Goal: Check status: Check status

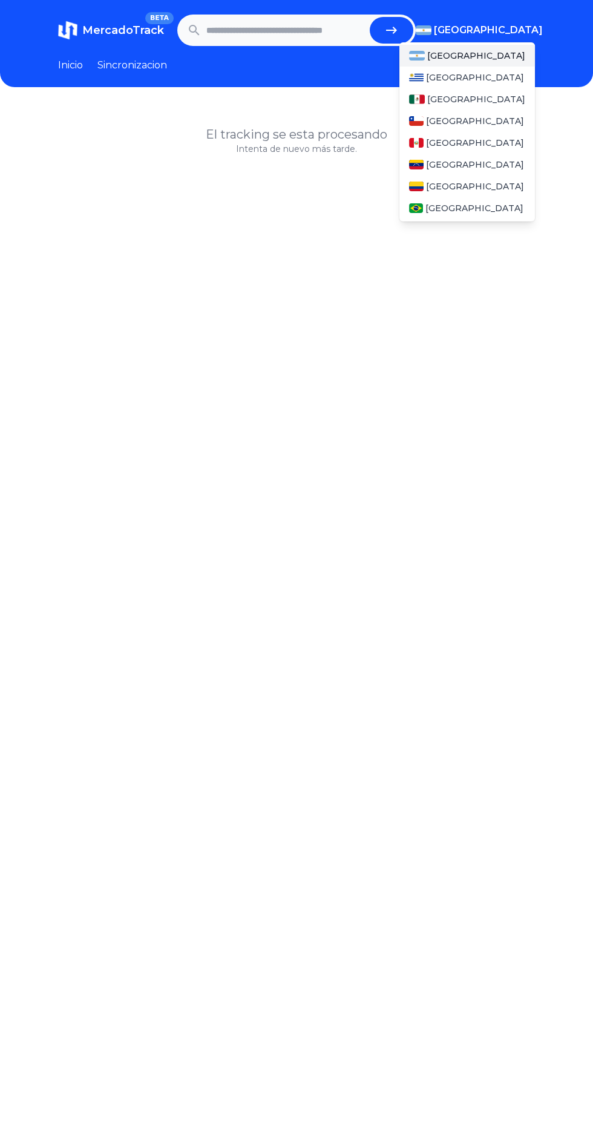
click at [518, 30] on span "[GEOGRAPHIC_DATA]" at bounding box center [488, 30] width 109 height 15
click at [475, 102] on div "[GEOGRAPHIC_DATA]" at bounding box center [467, 99] width 136 height 22
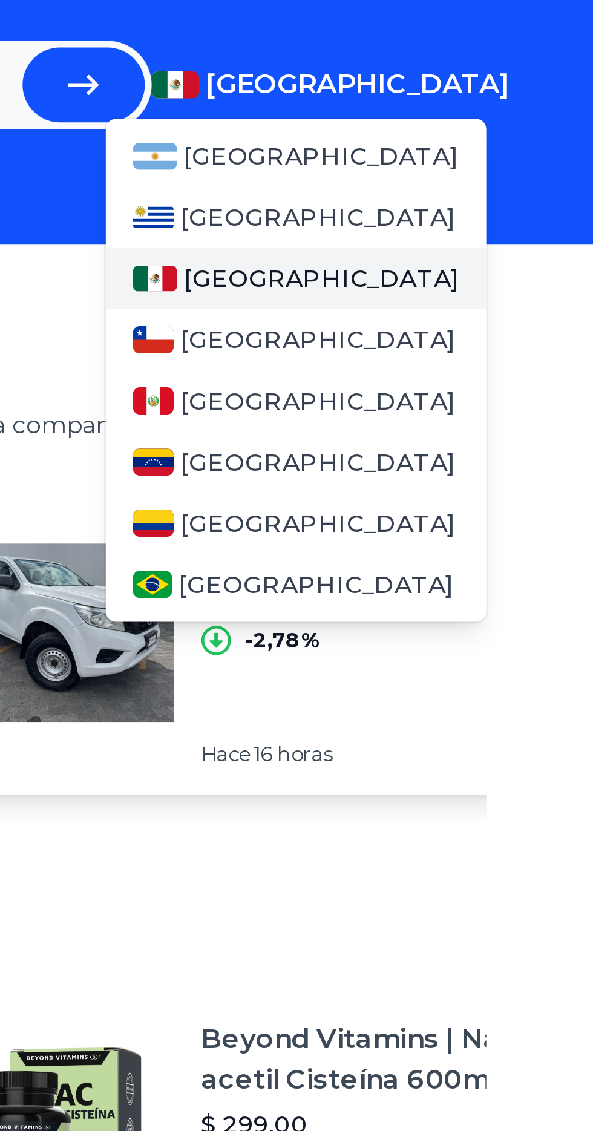
click at [491, 93] on div "[GEOGRAPHIC_DATA]" at bounding box center [467, 99] width 136 height 22
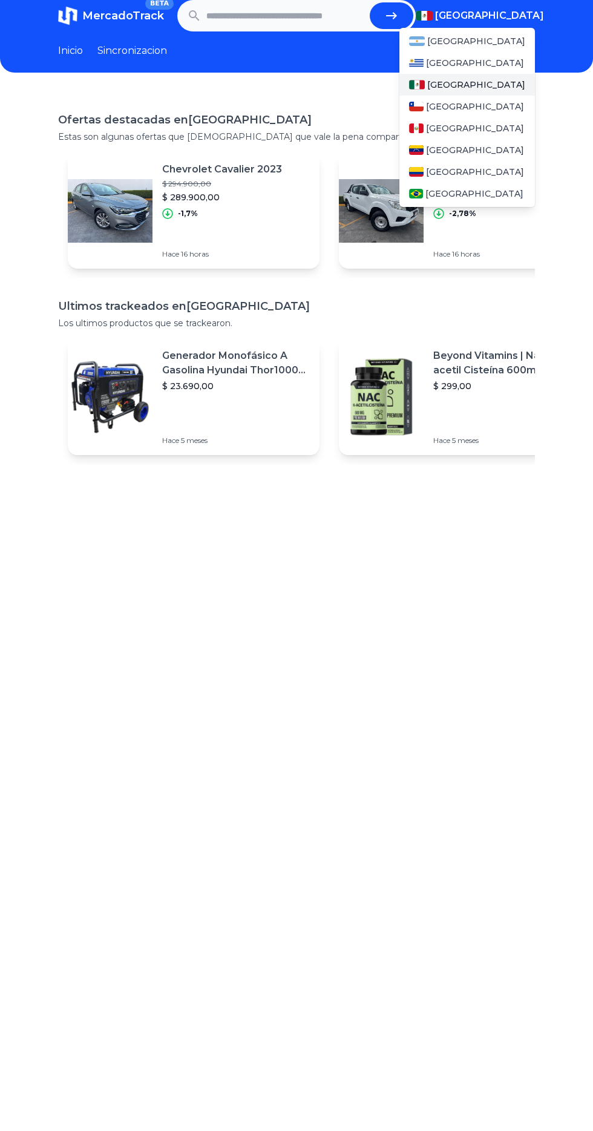
scroll to position [12, 0]
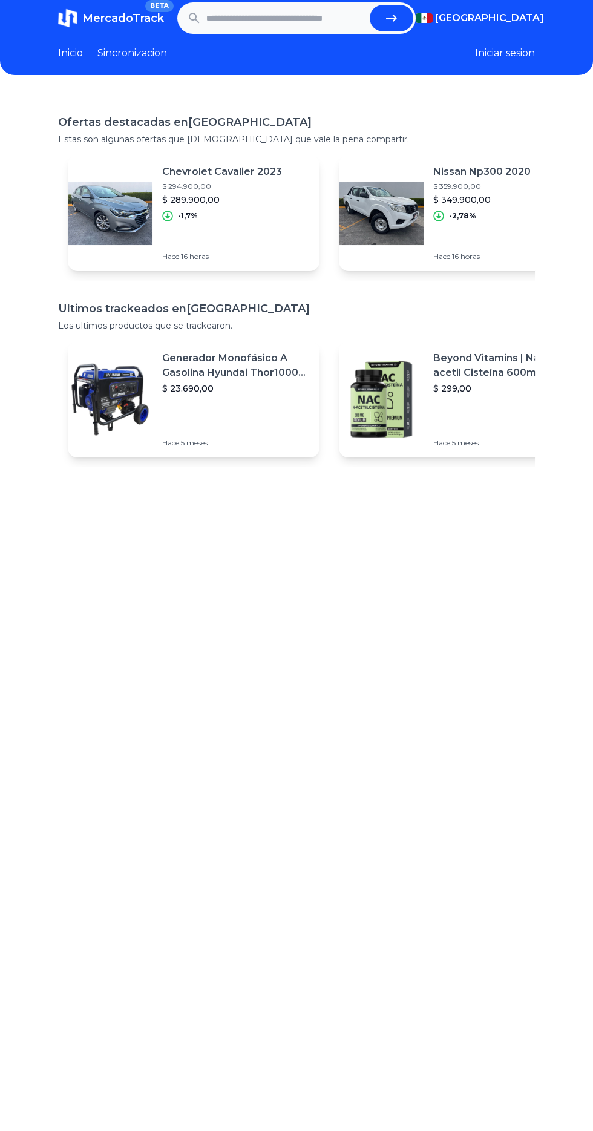
click at [314, 18] on input "text" at bounding box center [285, 18] width 159 height 27
click at [327, 593] on div "Ofertas destacadas en Mexico Estas son algunas ofertas que creemos que vale la …" at bounding box center [296, 659] width 593 height 1131
click at [325, 15] on input "text" at bounding box center [285, 18] width 159 height 27
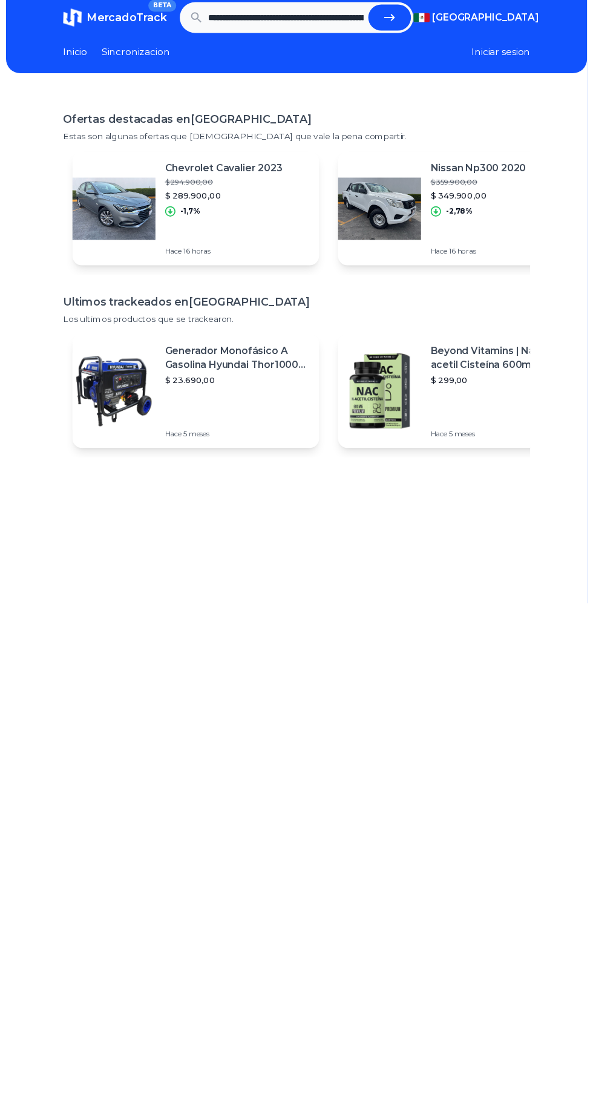
scroll to position [0, 530]
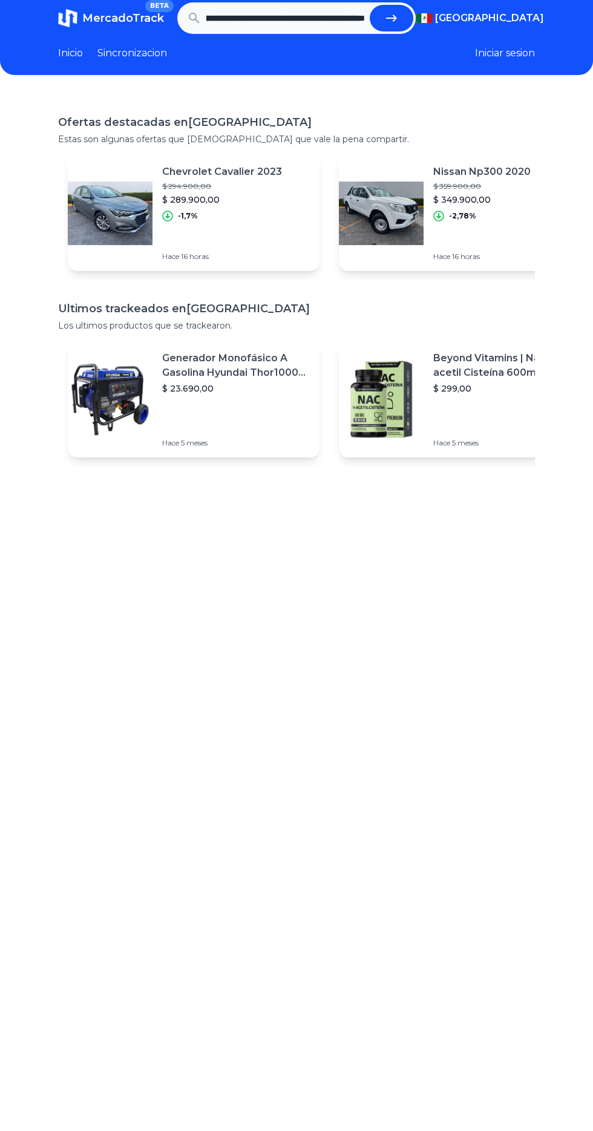
click at [410, 19] on button "submit" at bounding box center [392, 18] width 44 height 27
type input "**********"
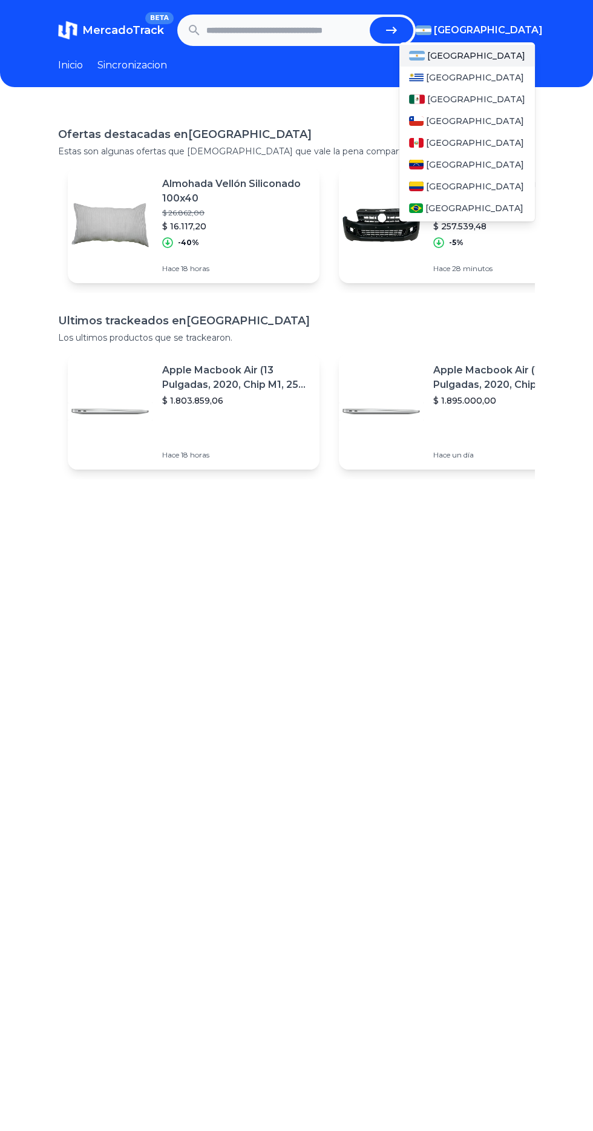
click at [514, 30] on span "[GEOGRAPHIC_DATA]" at bounding box center [488, 30] width 109 height 15
click at [465, 91] on div "[GEOGRAPHIC_DATA]" at bounding box center [467, 99] width 136 height 22
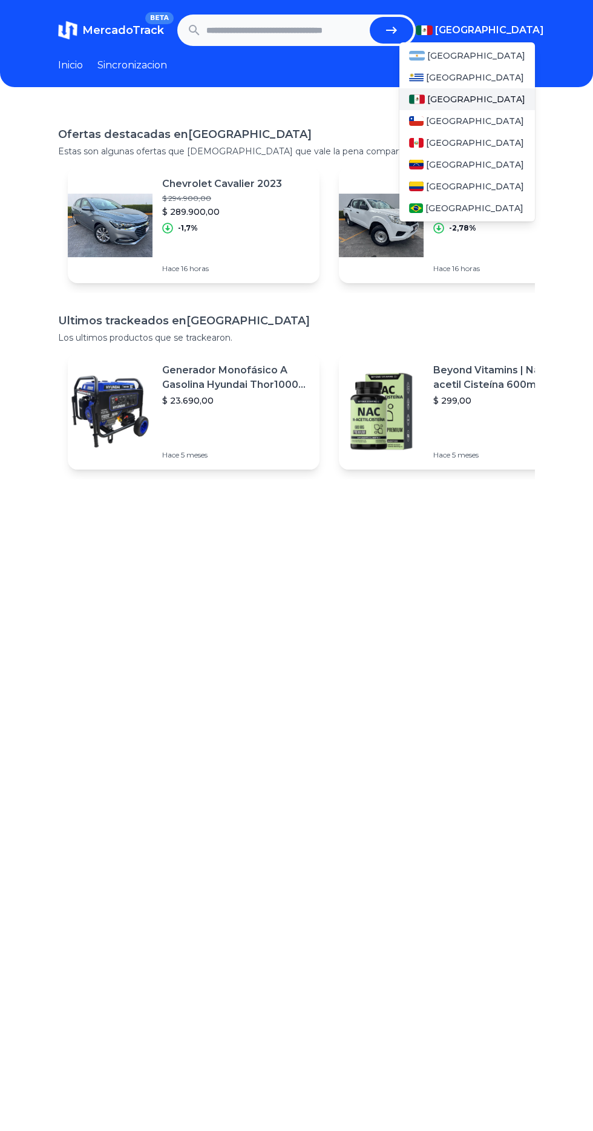
click at [484, 101] on div "[GEOGRAPHIC_DATA]" at bounding box center [467, 99] width 136 height 22
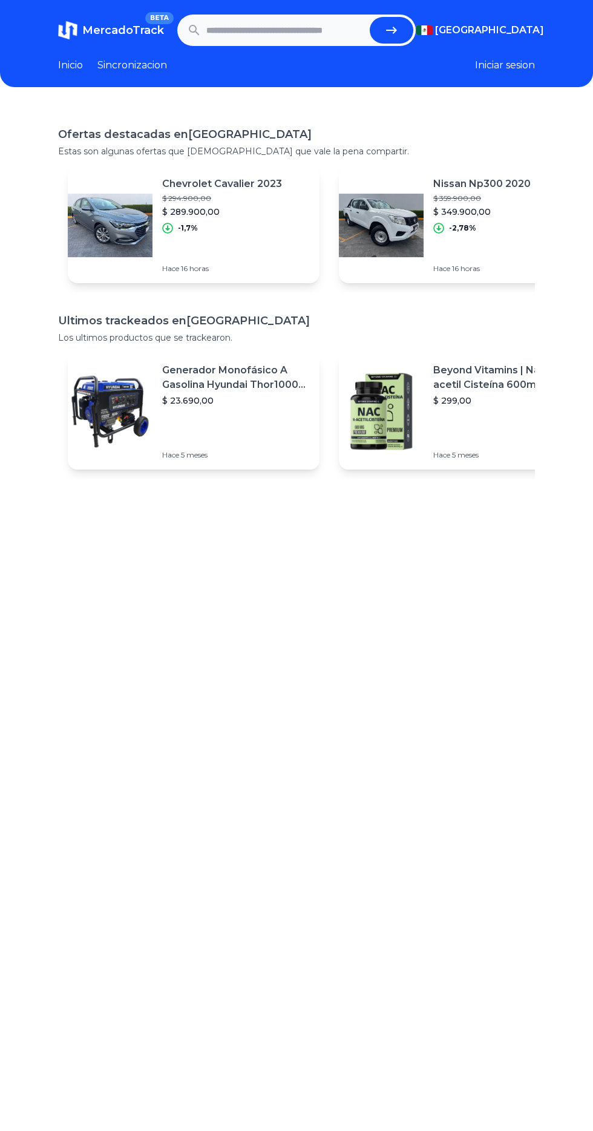
click at [304, 27] on input "text" at bounding box center [285, 30] width 159 height 27
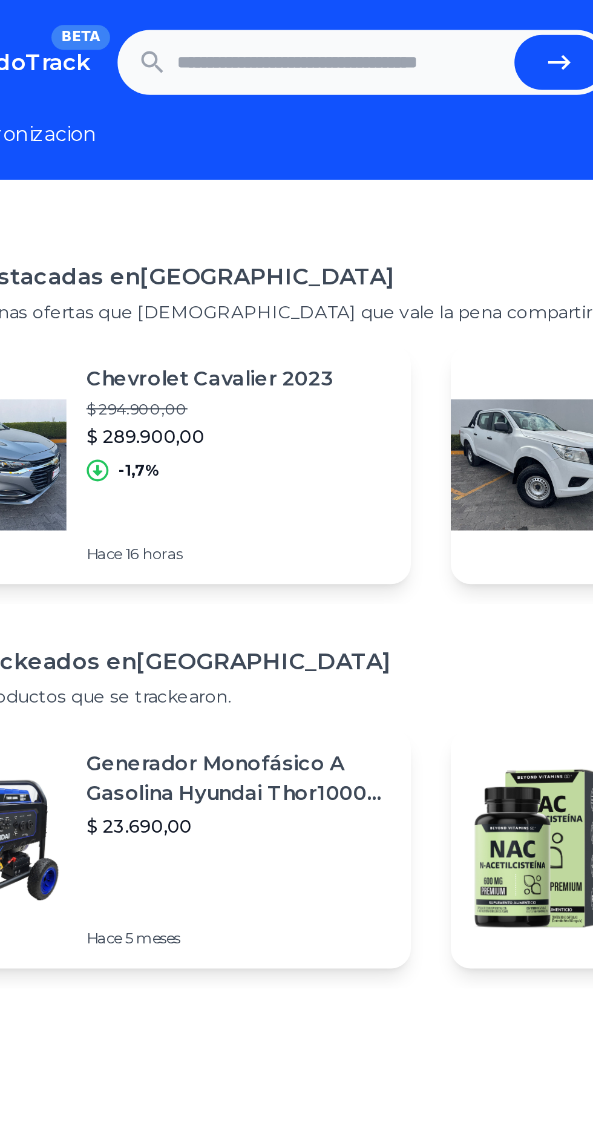
click at [270, 27] on input "text" at bounding box center [285, 30] width 159 height 27
type input "**********"
click at [387, 23] on icon "submit" at bounding box center [391, 30] width 15 height 15
